Goal: Contribute content: Add original content to the website for others to see

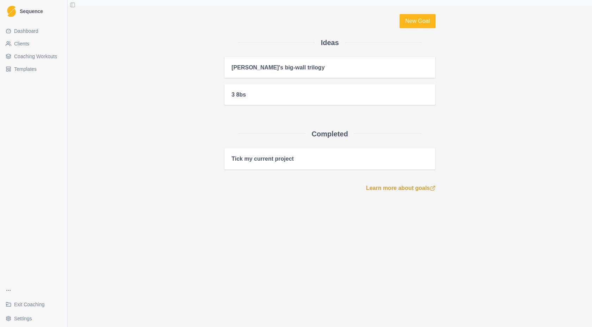
click at [25, 306] on span "Exit Coaching" at bounding box center [29, 304] width 30 height 7
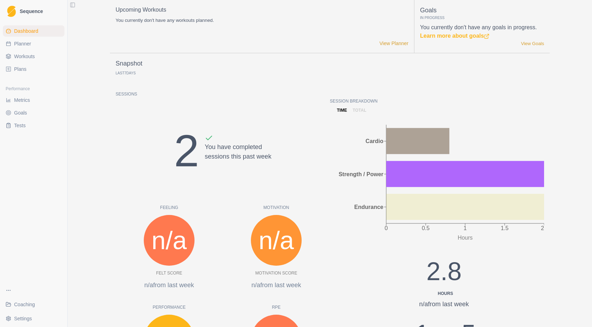
click at [31, 67] on link "Plans" at bounding box center [34, 68] width 62 height 11
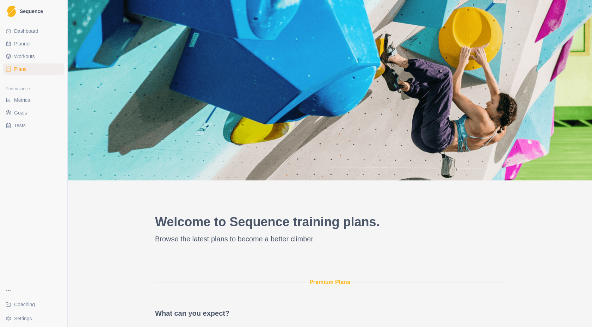
click at [25, 316] on html "Sequence Dashboard Planner Workouts Plans Performance Metrics Goals Tests Coach…" at bounding box center [296, 163] width 592 height 327
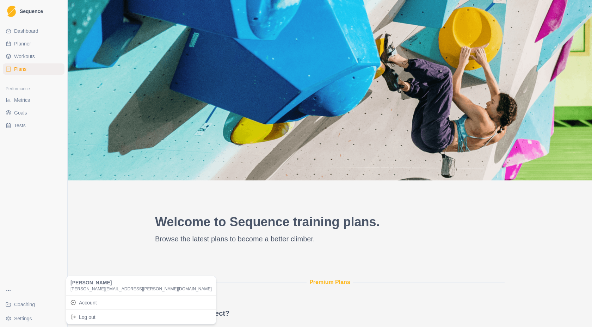
click at [30, 280] on html "Sequence Dashboard Planner Workouts Plans Performance Metrics Goals Tests Coach…" at bounding box center [296, 163] width 592 height 327
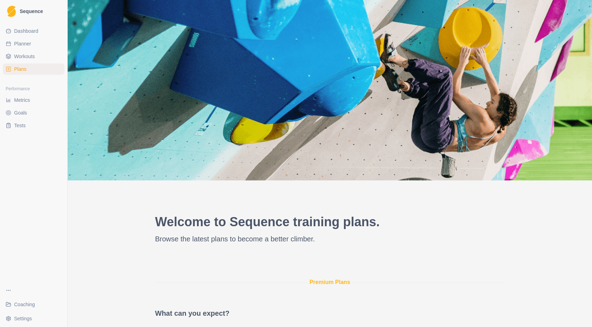
click at [26, 30] on span "Dashboard" at bounding box center [26, 30] width 24 height 7
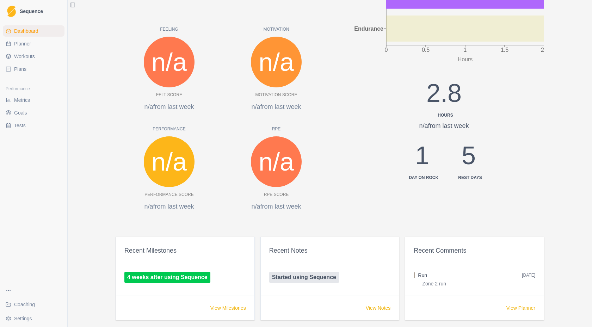
scroll to position [205, 0]
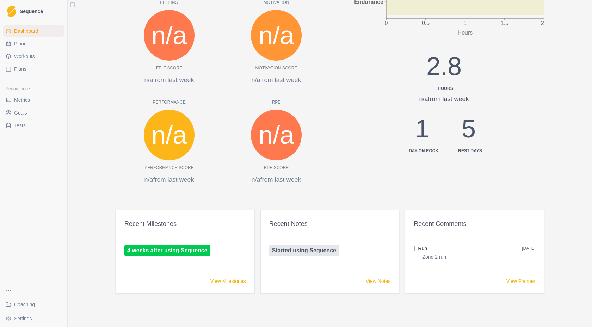
click at [32, 47] on link "Planner" at bounding box center [34, 43] width 62 height 11
select select "month"
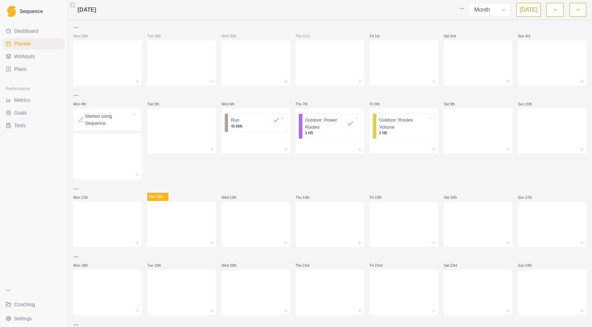
click at [29, 36] on link "Dashboard" at bounding box center [34, 30] width 62 height 11
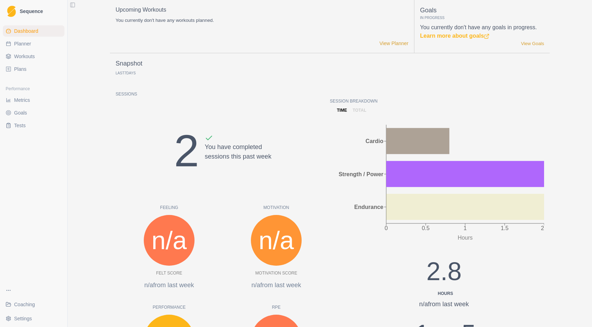
click at [74, 7] on button "Toggle Sidebar" at bounding box center [73, 5] width 10 height 10
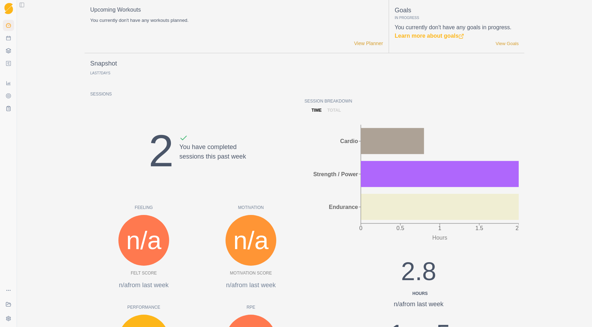
click at [20, 4] on button "Toggle Sidebar" at bounding box center [22, 5] width 10 height 10
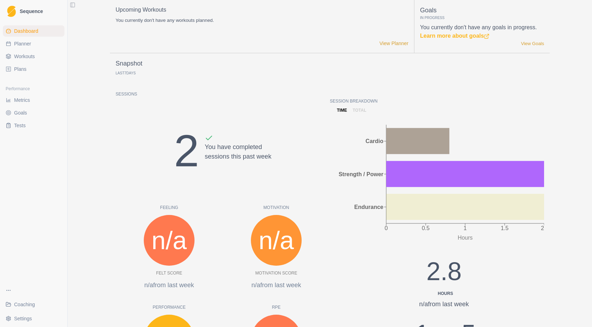
click at [21, 69] on span "Plans" at bounding box center [20, 69] width 12 height 7
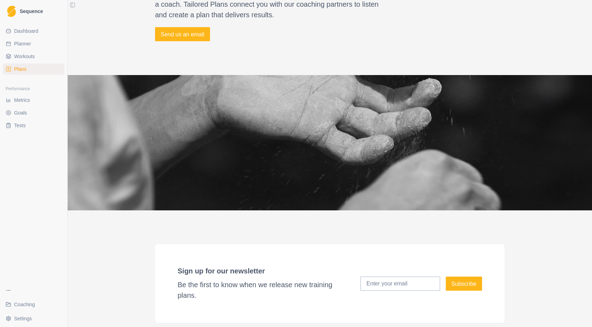
scroll to position [1605, 0]
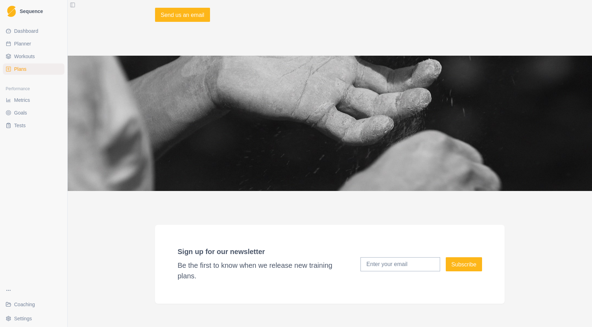
click at [36, 43] on link "Planner" at bounding box center [34, 43] width 62 height 11
select select "month"
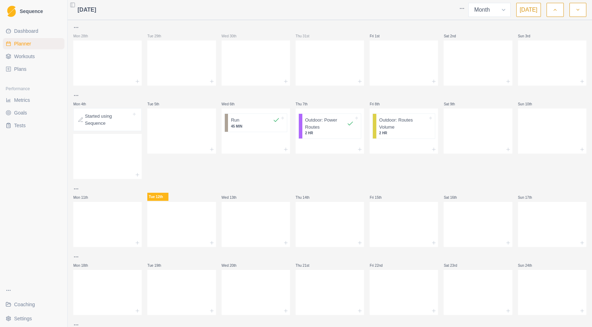
click at [32, 58] on span "Workouts" at bounding box center [24, 56] width 21 height 7
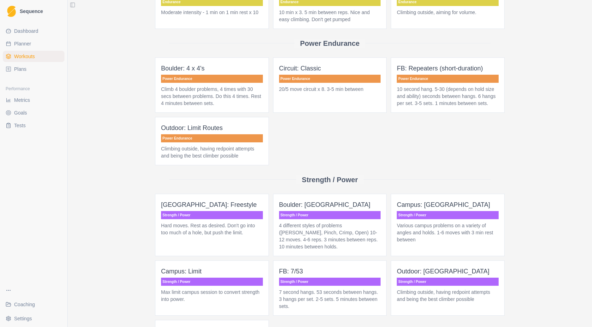
scroll to position [393, 0]
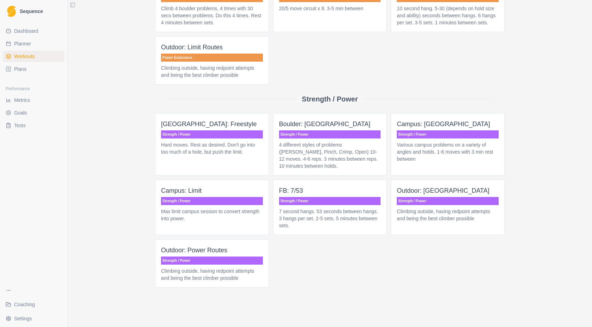
click at [27, 305] on span "Coaching" at bounding box center [24, 304] width 21 height 7
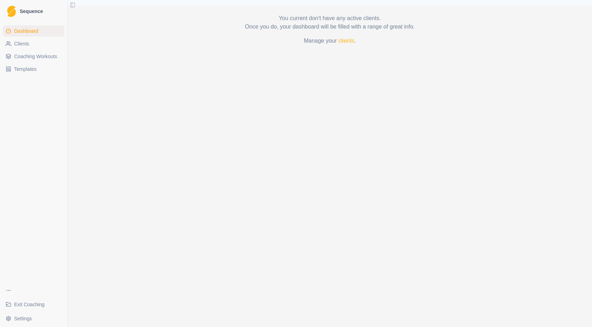
click at [38, 70] on link "Templates" at bounding box center [34, 68] width 62 height 11
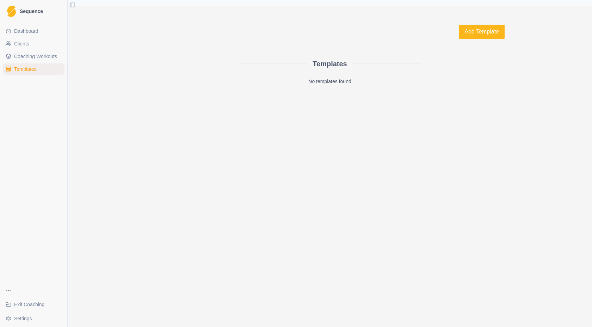
click at [29, 47] on span "Clients" at bounding box center [21, 43] width 15 height 7
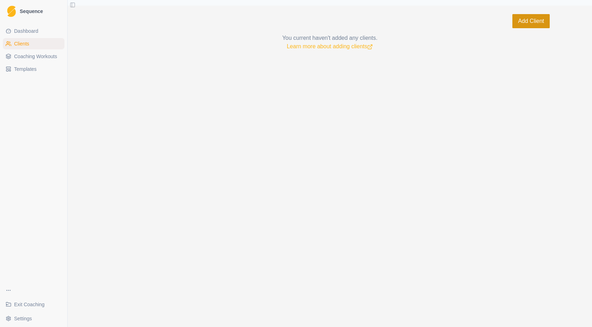
click at [534, 20] on button "Add Client" at bounding box center [530, 21] width 37 height 14
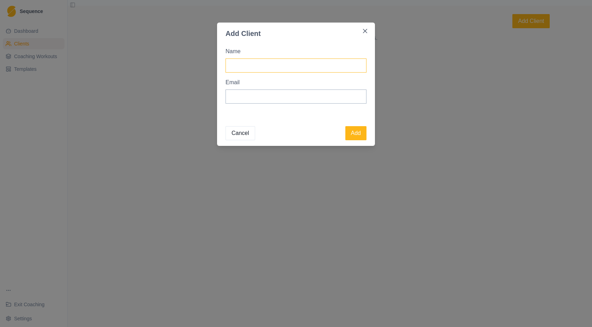
click at [302, 66] on input "Name" at bounding box center [295, 65] width 141 height 14
type input "j"
type input "[PERSON_NAME]"
click at [251, 102] on input "Email" at bounding box center [295, 96] width 141 height 14
click at [252, 99] on input "Email" at bounding box center [295, 96] width 141 height 14
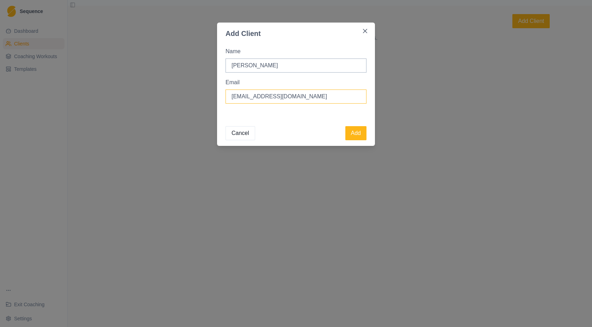
drag, startPoint x: 316, startPoint y: 100, endPoint x: 247, endPoint y: 96, distance: 69.2
click at [247, 96] on input "[EMAIL_ADDRESS][DOMAIN_NAME]" at bounding box center [295, 96] width 141 height 14
type input "[PERSON_NAME][EMAIL_ADDRESS][PERSON_NAME][DOMAIN_NAME]"
drag, startPoint x: 366, startPoint y: 142, endPoint x: 360, endPoint y: 134, distance: 9.5
click at [360, 135] on footer "Cancel Add" at bounding box center [296, 132] width 158 height 28
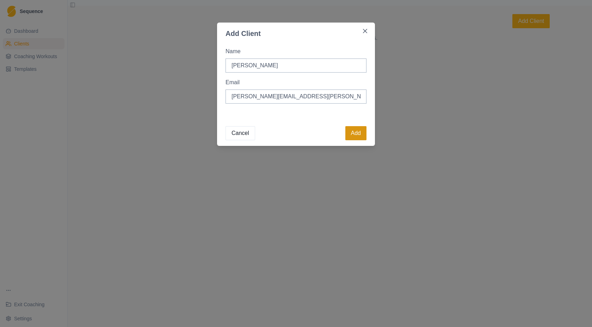
click at [360, 134] on button "Add" at bounding box center [355, 133] width 21 height 14
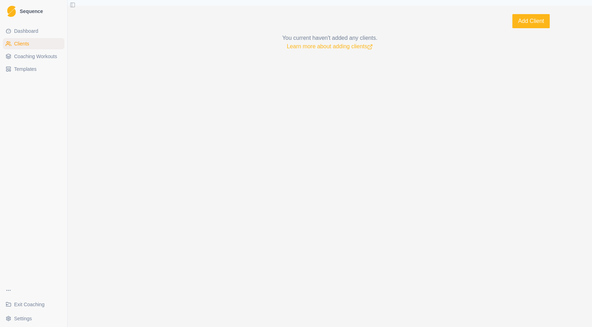
click at [19, 28] on span "Dashboard" at bounding box center [26, 30] width 24 height 7
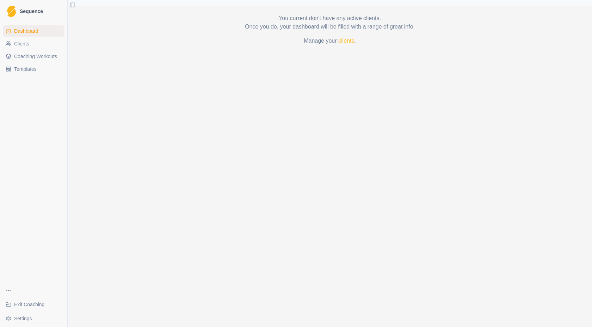
click at [356, 43] on p "Manage your clients ." at bounding box center [330, 41] width 440 height 8
click at [347, 41] on link "clients" at bounding box center [346, 41] width 16 height 6
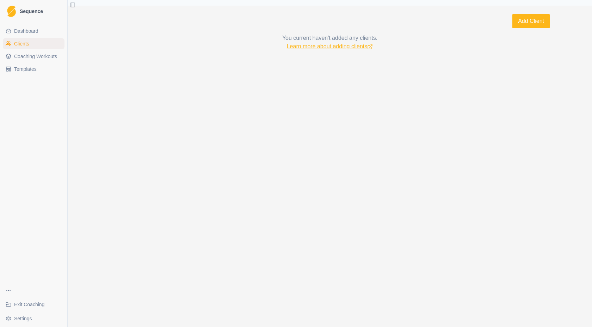
click at [347, 48] on link "Learn more about adding clients" at bounding box center [330, 46] width 86 height 6
click at [46, 54] on span "Coaching Workouts" at bounding box center [35, 56] width 43 height 7
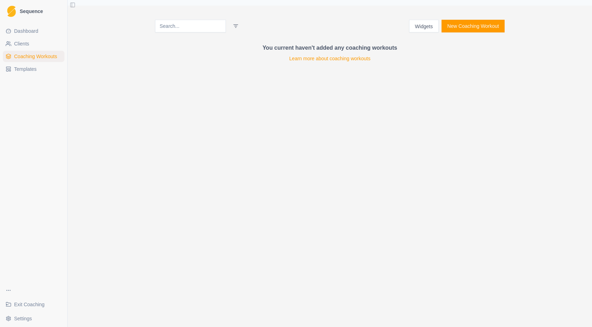
click at [17, 47] on link "Clients" at bounding box center [34, 43] width 62 height 11
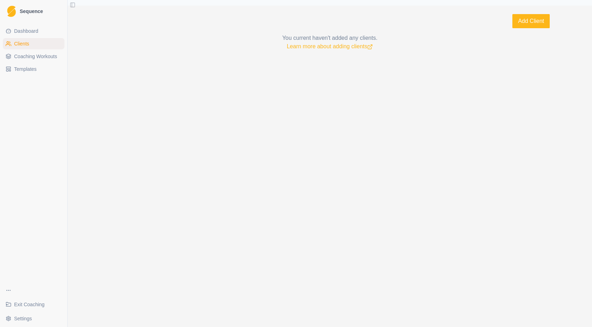
click at [29, 33] on span "Dashboard" at bounding box center [26, 30] width 24 height 7
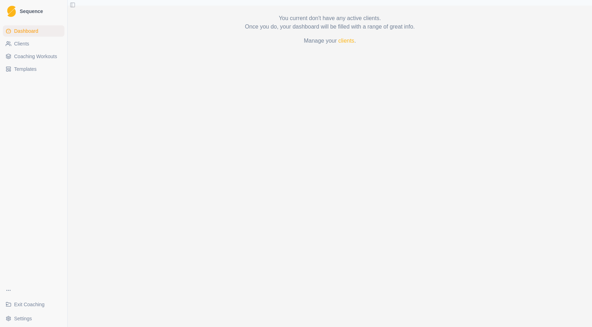
click at [25, 306] on span "Exit Coaching" at bounding box center [29, 304] width 30 height 7
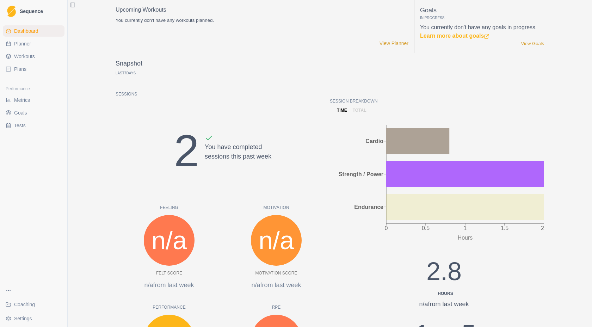
click at [24, 303] on span "Coaching" at bounding box center [24, 304] width 21 height 7
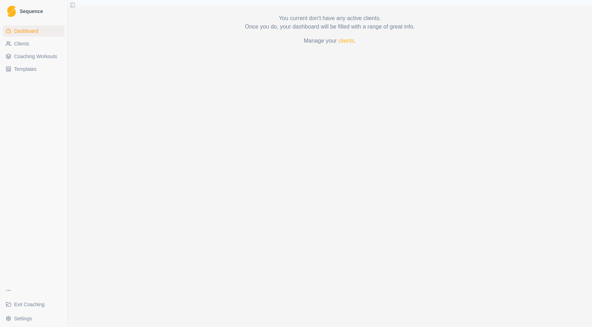
click at [33, 68] on span "Templates" at bounding box center [25, 69] width 23 height 7
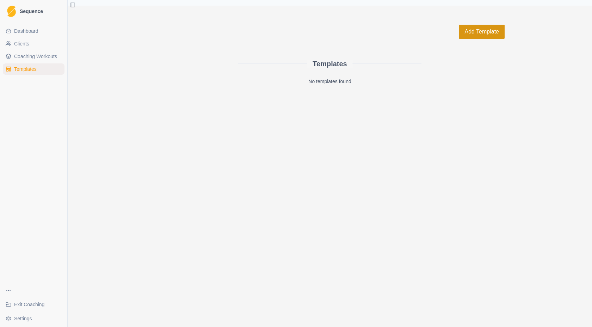
click at [477, 31] on button "Add Template" at bounding box center [482, 32] width 46 height 14
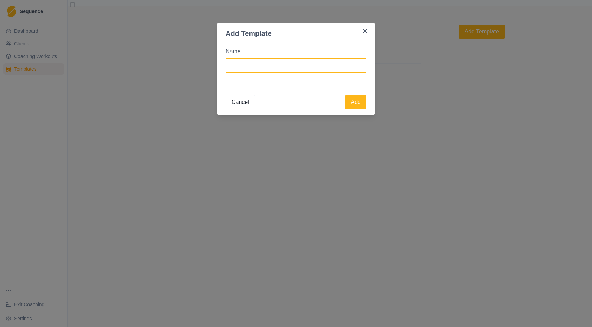
click at [276, 67] on input "Name" at bounding box center [295, 65] width 141 height 14
type input "ATR 2025 [PERSON_NAME]"
click at [351, 100] on button "Add" at bounding box center [355, 102] width 21 height 14
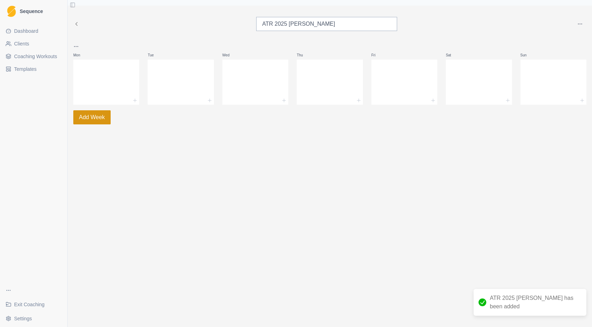
click at [88, 118] on button "Add Week" at bounding box center [91, 117] width 37 height 14
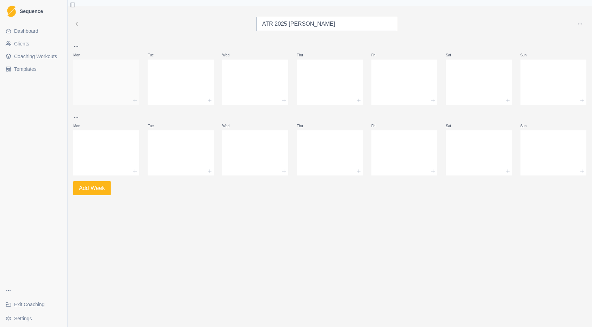
click at [108, 79] on div at bounding box center [106, 80] width 66 height 31
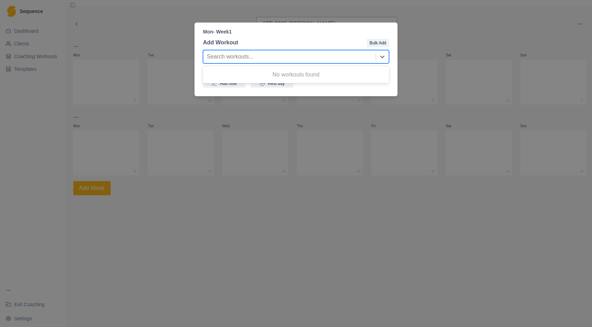
click at [283, 56] on div at bounding box center [289, 57] width 165 height 10
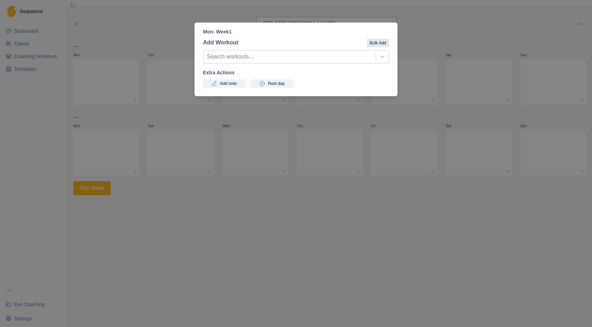
click at [379, 46] on button "Bulk Add" at bounding box center [378, 43] width 22 height 8
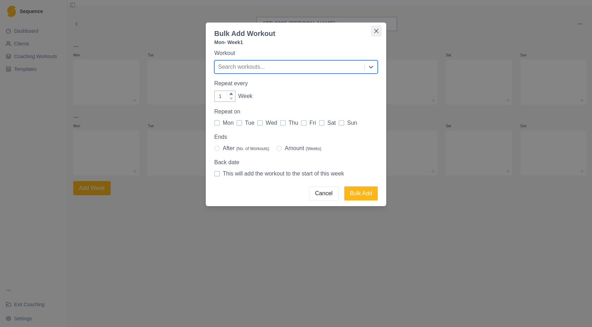
click at [377, 31] on icon "Close" at bounding box center [376, 31] width 4 height 4
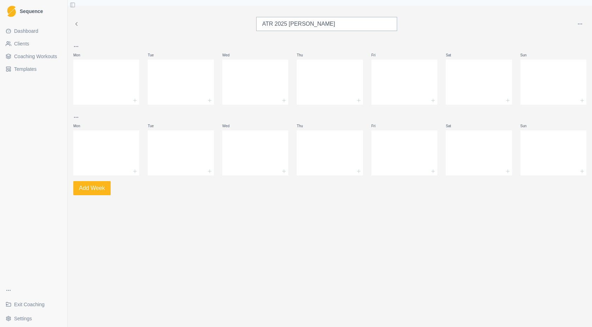
click at [35, 57] on span "Coaching Workouts" at bounding box center [35, 56] width 43 height 7
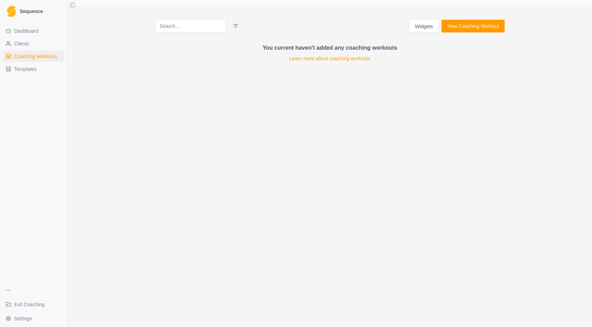
click at [466, 26] on button "New Coaching Workout" at bounding box center [472, 26] width 63 height 13
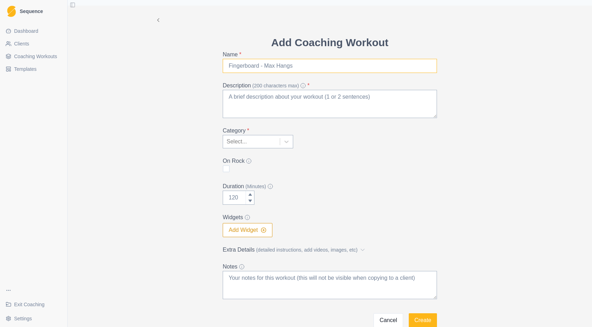
click at [257, 68] on input "Name *" at bounding box center [330, 66] width 214 height 14
type input "F"
type input "Hangboard - 3 finger drag"
click at [329, 98] on textarea "Description (200 characters max) *" at bounding box center [330, 104] width 214 height 28
paste textarea "5x12''3ditsextensió:3'(2)idem setmana anterior, 3 dits ext"
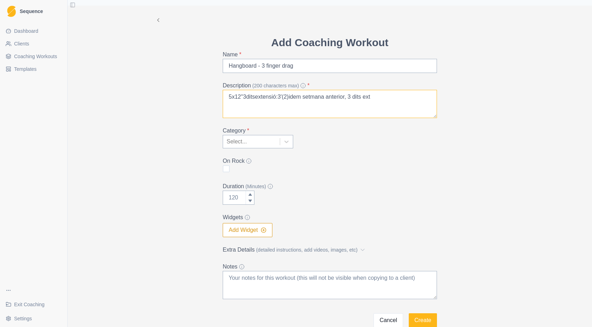
click at [239, 96] on textarea "5x12''3ditsextensió:3'(2)idem setmana anterior, 3 dits ext" at bounding box center [330, 104] width 214 height 28
click at [225, 108] on textarea "5x12'' 3 finger drag ditsextensió:3'(2)idem setmana anterior, 3 dits ext" at bounding box center [330, 104] width 214 height 28
drag, startPoint x: 309, startPoint y: 97, endPoint x: 278, endPoint y: 98, distance: 31.0
click at [278, 98] on textarea "5x12'' 3 finger drag ditsextensió:3'(2)idem setmana anterior, 3 dits ext" at bounding box center [330, 104] width 214 height 28
drag, startPoint x: 287, startPoint y: 98, endPoint x: 381, endPoint y: 99, distance: 94.1
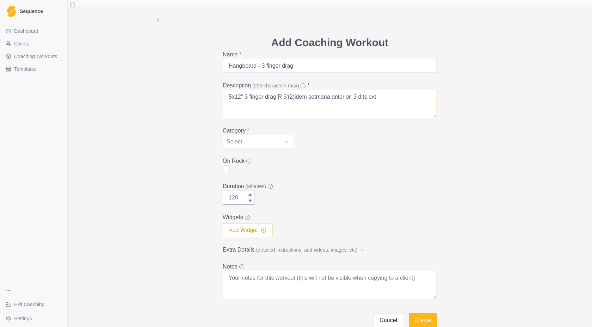
click at [381, 99] on textarea "5x12'' 3 finger drag R 3'(2)idem setmana anterior, 3 dits ext" at bounding box center [330, 104] width 214 height 28
type textarea "5x12'' 3 finger drag"
click at [284, 141] on icon at bounding box center [286, 142] width 4 height 2
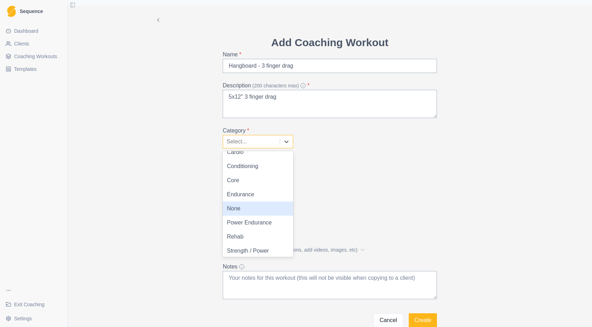
scroll to position [10, 0]
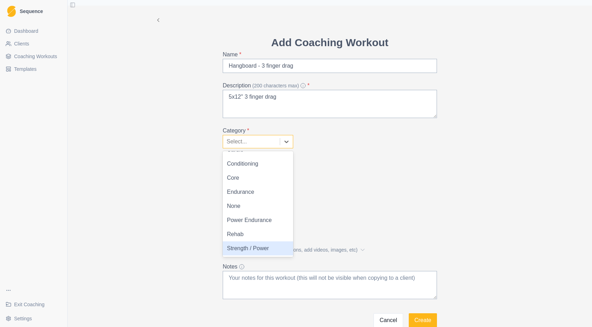
click at [256, 254] on div "Strength / Power" at bounding box center [258, 248] width 70 height 14
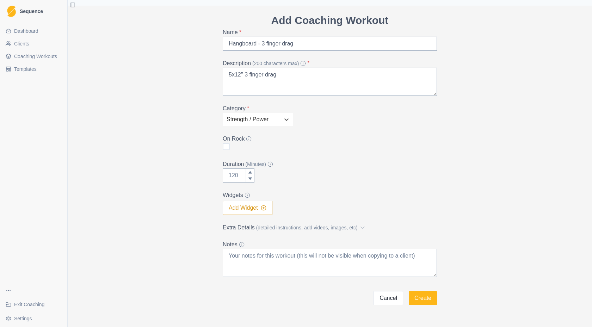
scroll to position [18, 0]
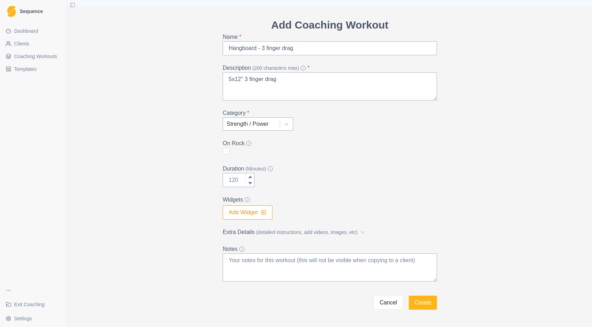
click at [239, 214] on button "Add Widget" at bounding box center [248, 212] width 50 height 14
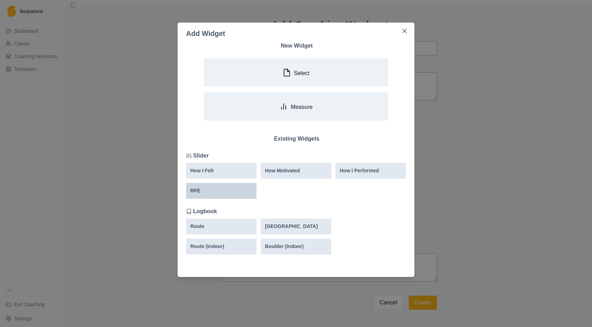
click at [220, 191] on div "RPE" at bounding box center [221, 190] width 62 height 7
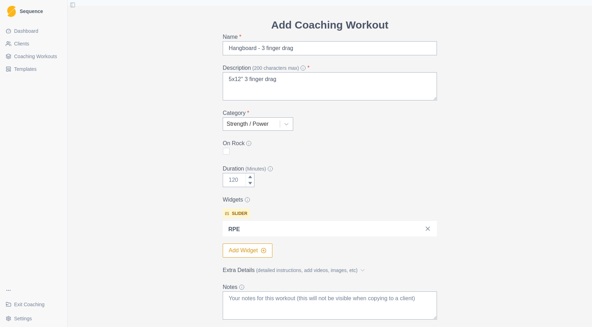
click at [243, 249] on button "Add Widget" at bounding box center [248, 250] width 50 height 14
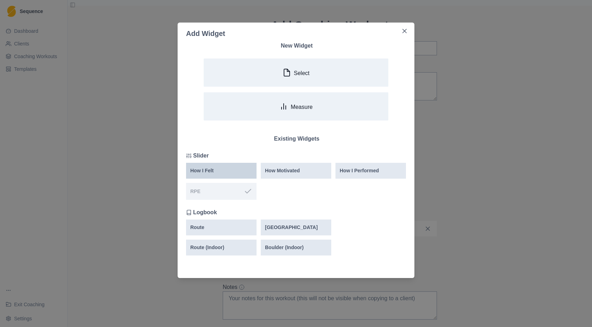
click at [222, 171] on div "How I Felt" at bounding box center [221, 170] width 62 height 7
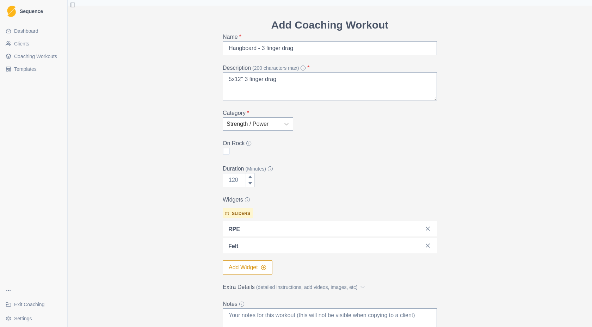
click at [259, 264] on button "Add Widget" at bounding box center [248, 267] width 50 height 14
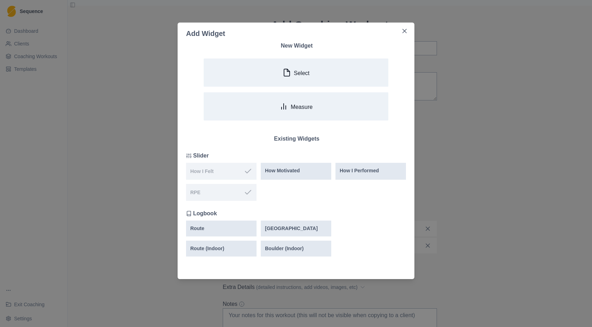
click at [420, 204] on div "Add Widget New Widget Select Measure Existing Widgets Slider How I Felt How Mot…" at bounding box center [296, 163] width 592 height 327
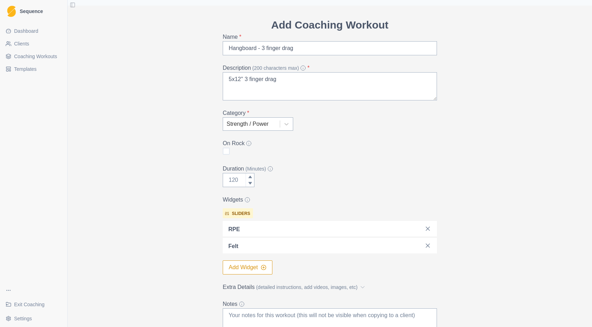
scroll to position [40, 0]
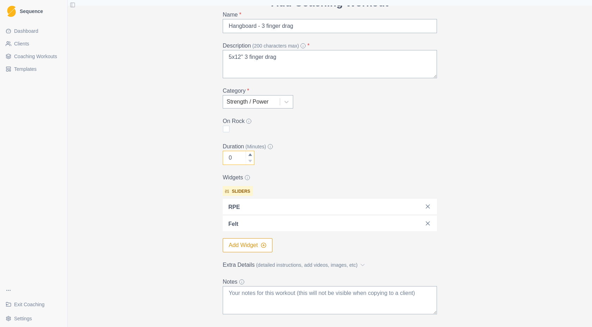
click at [248, 162] on icon at bounding box center [250, 161] width 4 height 4
click at [239, 157] on input "0" at bounding box center [239, 158] width 32 height 14
type input "0"
type input "13"
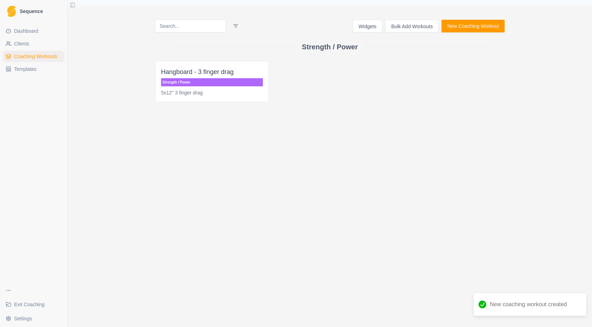
click at [197, 88] on span "Hangboard - 3 finger drag Strength / Power 5x12'' 3 finger drag" at bounding box center [212, 81] width 114 height 41
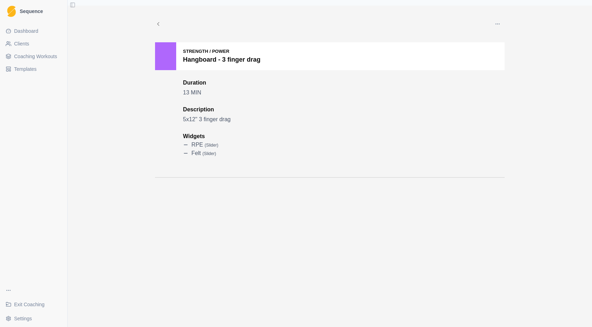
click at [212, 59] on p "Hangboard - 3 finger drag" at bounding box center [222, 60] width 78 height 10
click at [502, 21] on button "button" at bounding box center [497, 24] width 14 height 14
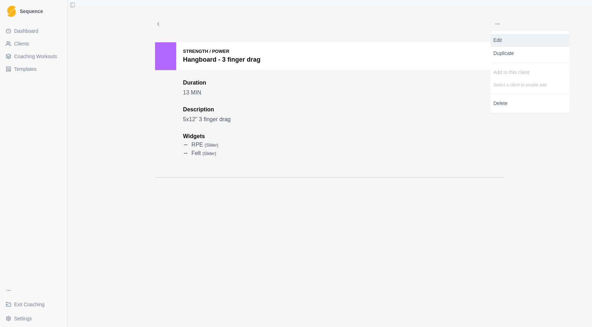
click at [506, 41] on p "Edit" at bounding box center [529, 40] width 73 height 7
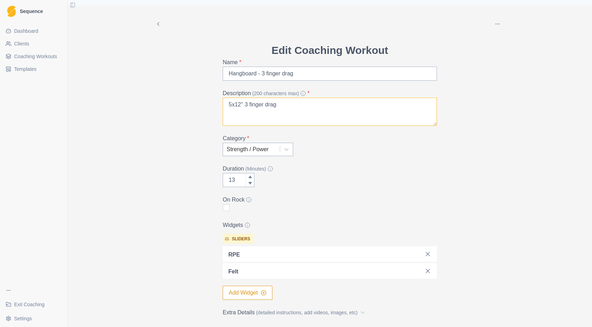
click at [280, 108] on textarea "5x12'' 3 finger drag" at bounding box center [330, 112] width 214 height 28
click at [241, 104] on textarea "5x12'' 3 finger drag Rest" at bounding box center [330, 112] width 214 height 28
click at [246, 123] on textarea "5x12'' 3 finger drag Rest" at bounding box center [330, 112] width 214 height 28
click at [241, 103] on textarea "5x12'' 3 finger drag Rest" at bounding box center [330, 112] width 214 height 28
click at [283, 104] on textarea "1 set x5 reps x 00:12 3 finger drag Rest" at bounding box center [330, 112] width 214 height 28
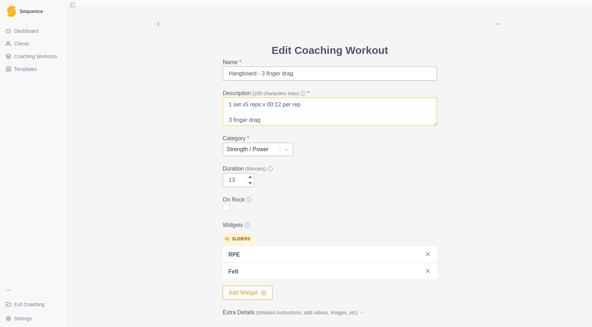
click at [226, 120] on textarea "1 set x5 reps x 00:12 per rep 3 finger drag Rest" at bounding box center [330, 112] width 214 height 28
drag, startPoint x: 264, startPoint y: 116, endPoint x: 219, endPoint y: 115, distance: 45.1
click at [218, 116] on div "Edit Coaching Workout Name * Hangboard - 3 finger drag Description (200 charact…" at bounding box center [329, 213] width 225 height 342
click at [242, 107] on textarea "1 set x5 reps x 00:12 per rep Rest Rest" at bounding box center [330, 112] width 214 height 28
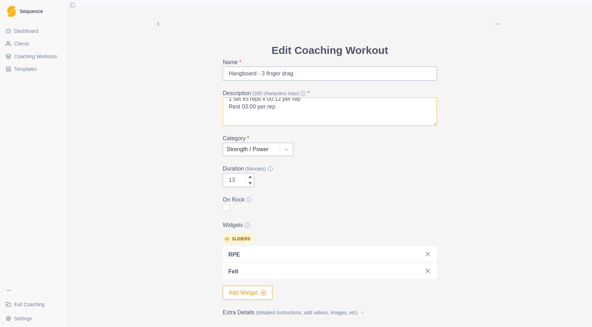
scroll to position [0, 0]
click at [237, 112] on textarea "1 set x5 reps x 00:12 per rep Rest 03:00 per rep Rest" at bounding box center [330, 112] width 214 height 28
click at [299, 104] on textarea "1 set x5 reps x 00:12 per rep Rest 03:00 per rep Rest" at bounding box center [330, 112] width 214 height 28
drag, startPoint x: 301, startPoint y: 106, endPoint x: 231, endPoint y: 107, distance: 70.5
click at [231, 107] on textarea "1 set x5 reps x 00:12 per rep Rest 03:00 per rep Rest" at bounding box center [330, 112] width 214 height 28
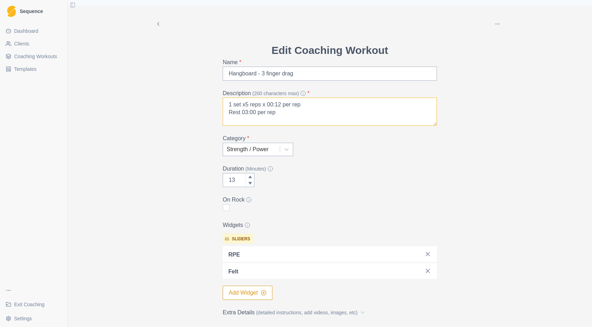
click at [300, 119] on textarea "1 set x5 reps x 00:12 per rep Rest 03:00 per rep Rest" at bounding box center [330, 112] width 214 height 28
click at [243, 105] on textarea "1 set x5 reps x 00:12 per rep Rest 03:00 per rep Rest" at bounding box center [330, 112] width 214 height 28
drag, startPoint x: 285, startPoint y: 105, endPoint x: 264, endPoint y: 105, distance: 21.8
click at [264, 105] on textarea "5 reps x 00:12 per rep Rest 03:00 per rep Rest" at bounding box center [330, 112] width 214 height 28
click at [254, 112] on textarea "5 reps x 00:12 secs Rest 03:00 per rep Rest" at bounding box center [330, 112] width 214 height 28
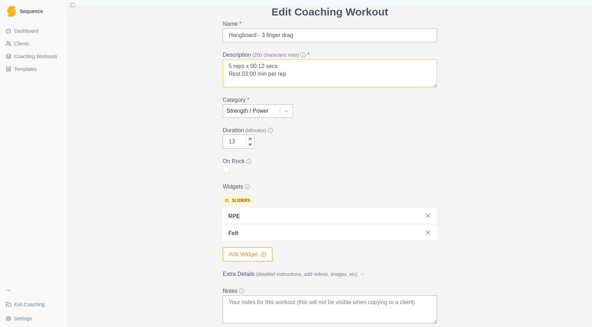
scroll to position [39, 0]
click at [309, 79] on textarea "5 reps x 00:12 secs Rest 03:00 min per rep Rest" at bounding box center [330, 72] width 214 height 28
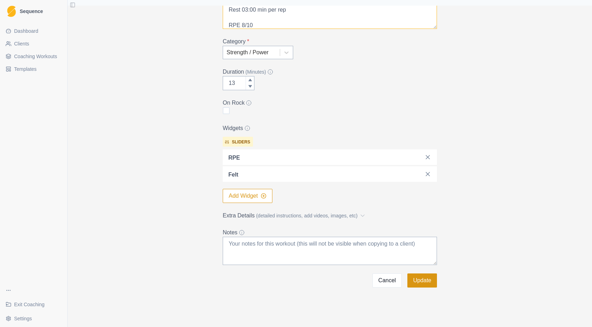
type textarea "5 reps x 00:12 secs Rest 03:00 min per rep RPE 8/10 Rest"
click at [421, 281] on button "Update" at bounding box center [422, 280] width 30 height 14
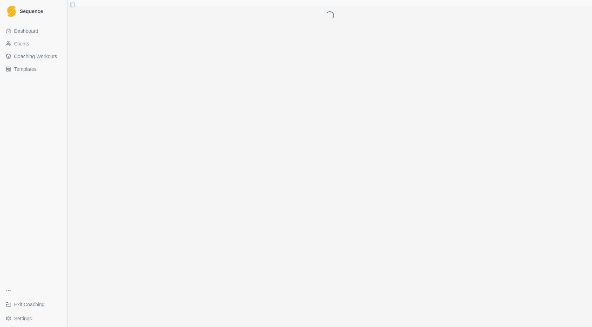
scroll to position [0, 0]
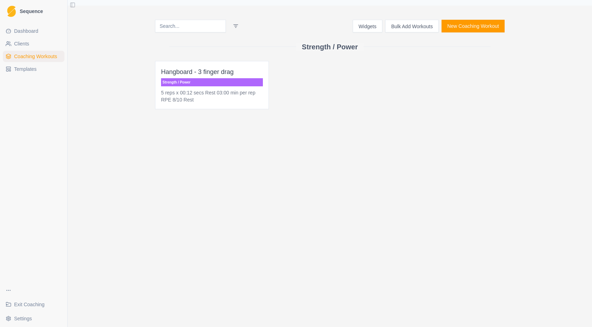
click at [424, 31] on button "Bulk Add Workouts" at bounding box center [412, 26] width 54 height 13
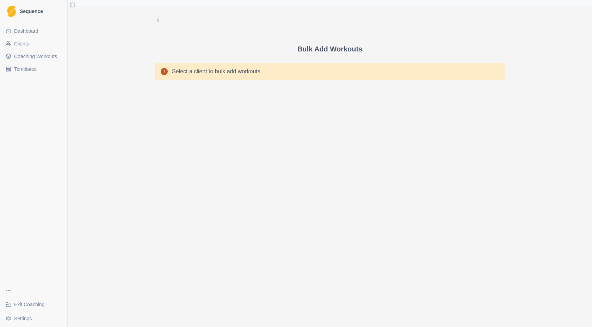
click at [157, 20] on polyline at bounding box center [158, 20] width 2 height 3
